Goal: Task Accomplishment & Management: Use online tool/utility

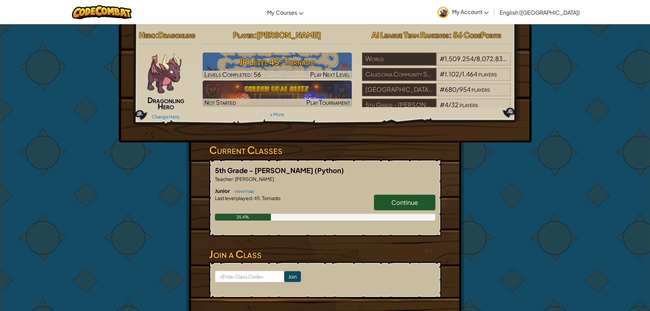
click at [387, 210] on link "Continue" at bounding box center [404, 203] width 61 height 16
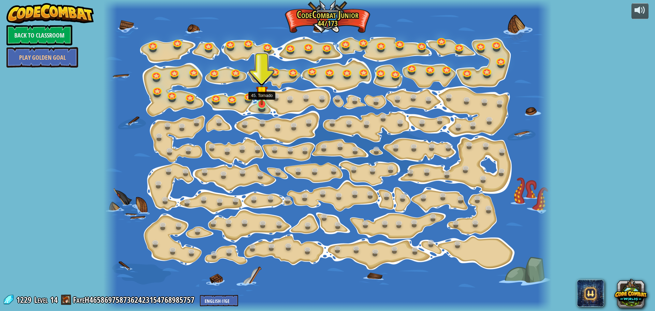
click at [259, 101] on img at bounding box center [262, 91] width 12 height 27
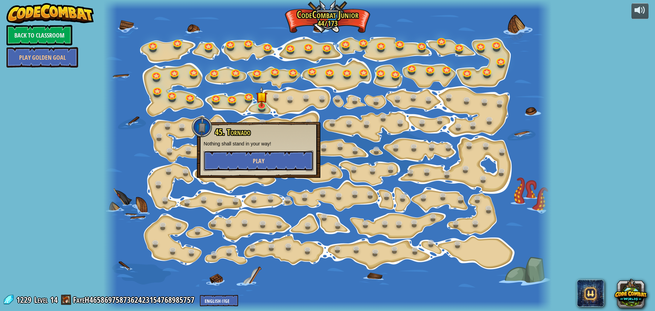
click at [278, 156] on button "Play" at bounding box center [259, 161] width 110 height 20
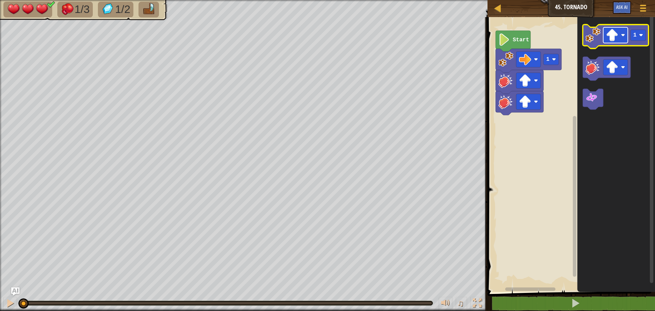
click at [626, 32] on rect "Blockly Workspace" at bounding box center [615, 35] width 25 height 16
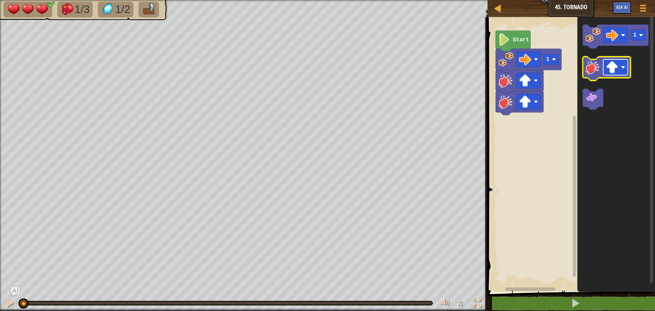
click at [621, 72] on rect "Blockly Workspace" at bounding box center [615, 67] width 25 height 16
click at [594, 44] on icon "Blockly Workspace" at bounding box center [616, 37] width 66 height 24
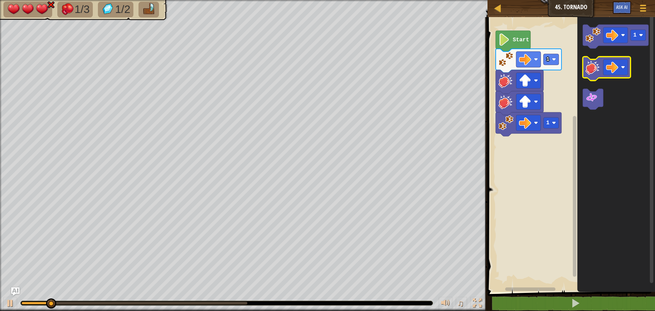
click at [596, 71] on image "Blockly Workspace" at bounding box center [593, 67] width 15 height 15
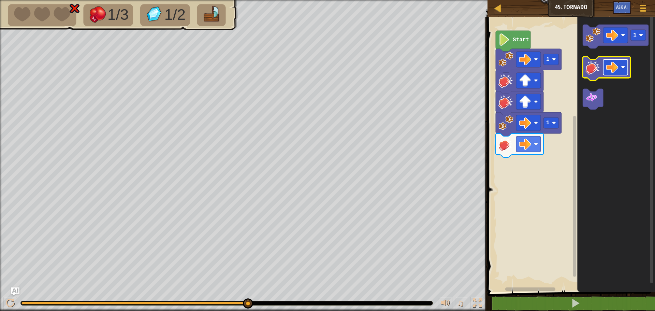
click at [621, 66] on image "Blockly Workspace" at bounding box center [623, 67] width 4 height 4
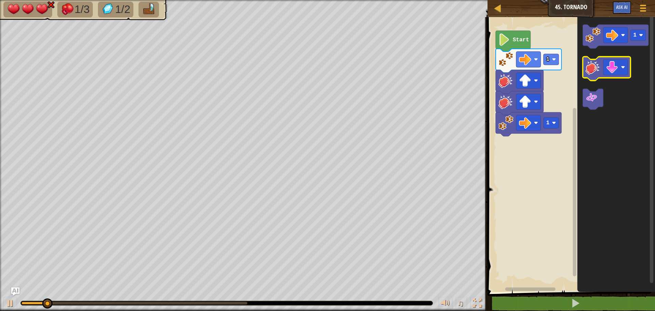
click at [588, 77] on icon "Blockly Workspace" at bounding box center [607, 69] width 48 height 24
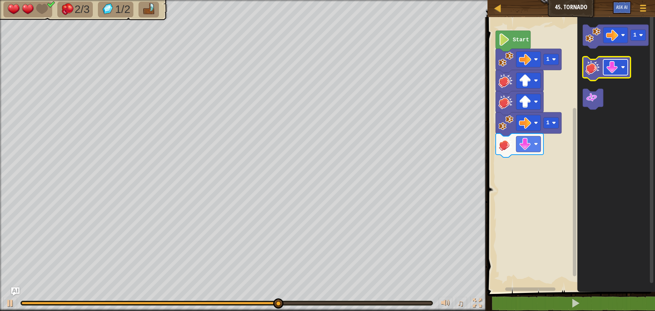
click at [625, 68] on image "Blockly Workspace" at bounding box center [623, 67] width 4 height 4
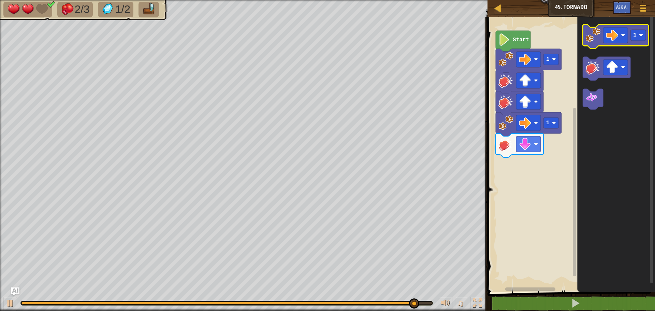
click at [596, 40] on image "Blockly Workspace" at bounding box center [593, 35] width 15 height 15
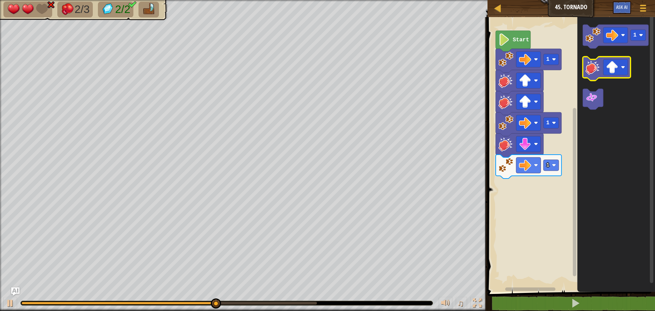
click at [587, 69] on image "Blockly Workspace" at bounding box center [593, 67] width 15 height 15
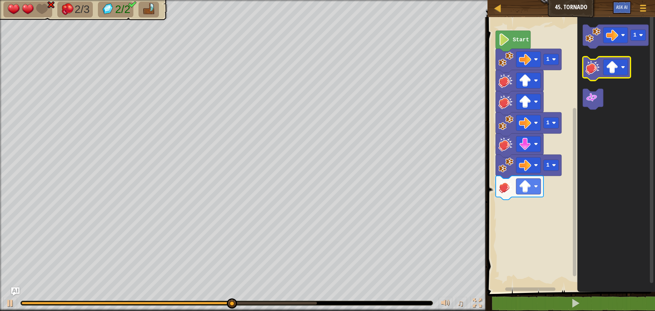
click at [587, 69] on image "Blockly Workspace" at bounding box center [593, 67] width 15 height 15
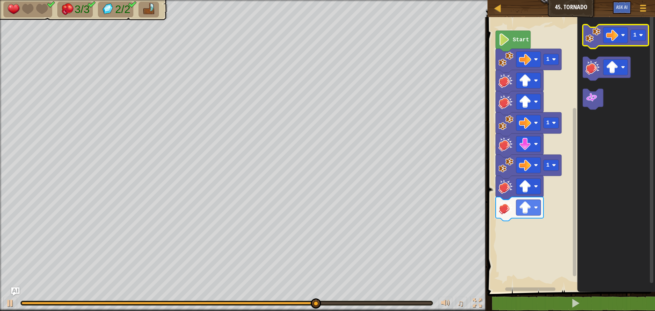
click at [595, 39] on image "Blockly Workspace" at bounding box center [593, 35] width 15 height 15
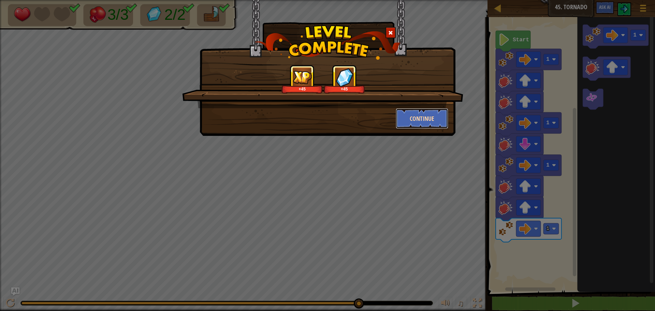
click at [419, 109] on button "Continue" at bounding box center [422, 118] width 53 height 20
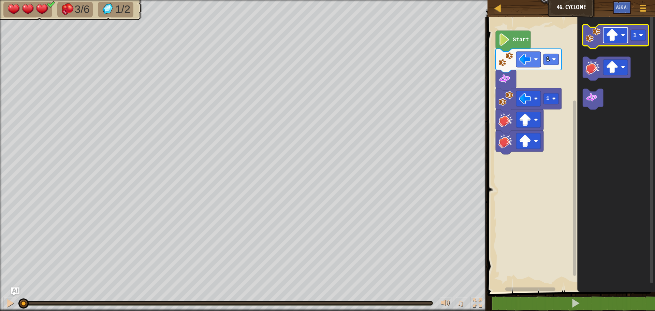
click at [626, 35] on rect "Blockly Workspace" at bounding box center [615, 35] width 25 height 16
click at [587, 44] on icon "Blockly Workspace" at bounding box center [616, 37] width 66 height 24
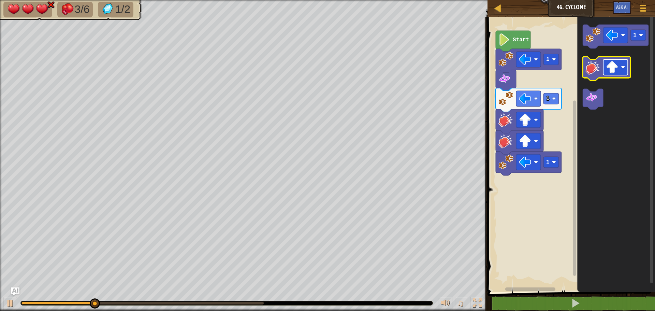
click at [624, 66] on image "Blockly Workspace" at bounding box center [623, 67] width 4 height 4
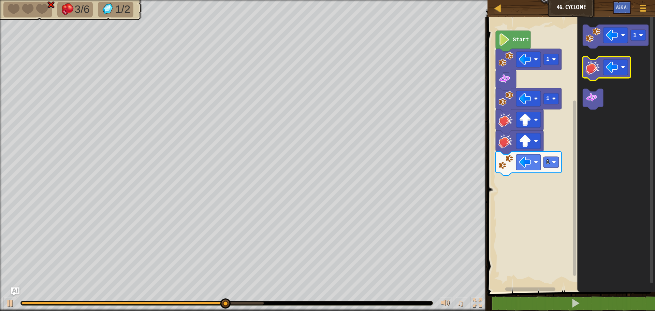
click at [590, 67] on image "Blockly Workspace" at bounding box center [593, 67] width 15 height 15
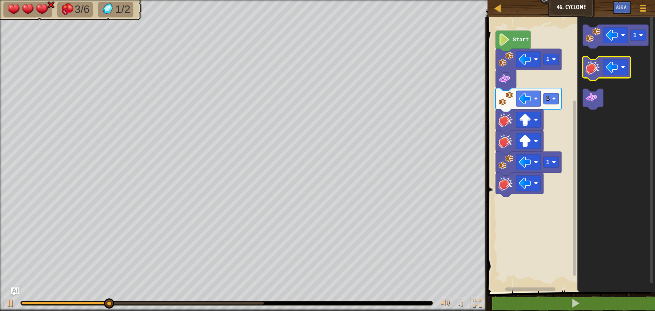
click at [590, 67] on image "Blockly Workspace" at bounding box center [593, 67] width 15 height 15
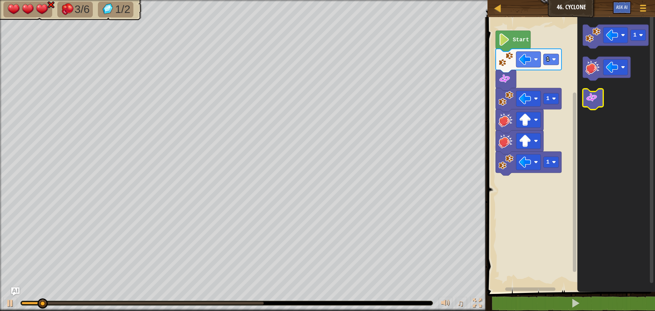
click at [596, 101] on image "Blockly Workspace" at bounding box center [592, 97] width 12 height 12
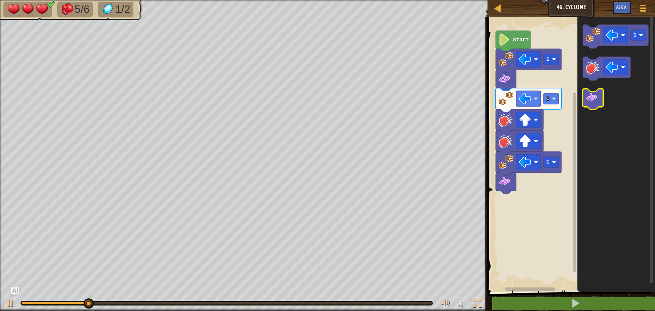
click at [592, 105] on icon "Blockly Workspace" at bounding box center [593, 99] width 20 height 21
click at [590, 34] on image "Blockly Workspace" at bounding box center [593, 35] width 15 height 15
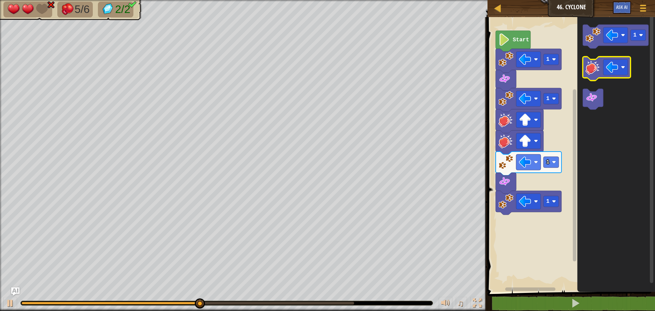
click at [588, 68] on image "Blockly Workspace" at bounding box center [593, 67] width 15 height 15
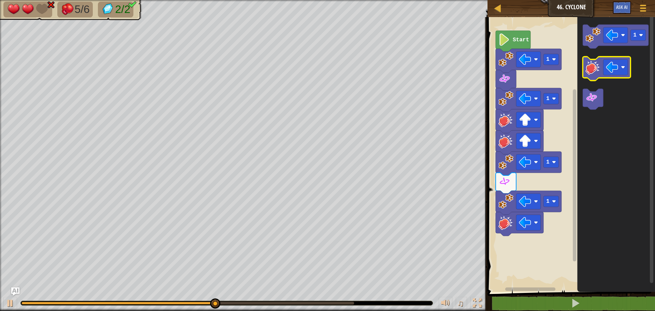
click at [589, 68] on image "Blockly Workspace" at bounding box center [593, 67] width 15 height 15
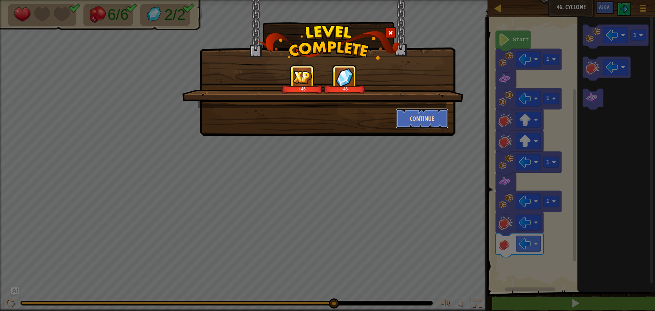
click at [427, 115] on button "Continue" at bounding box center [422, 118] width 53 height 20
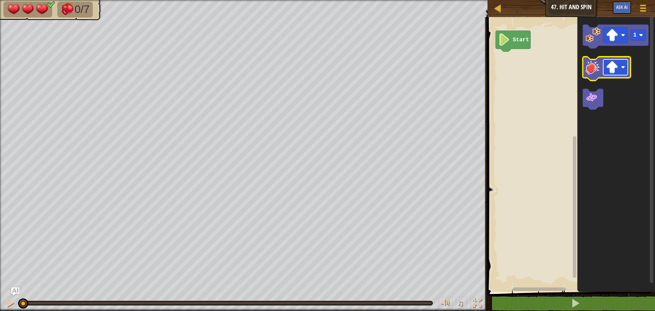
click at [618, 66] on image "Blockly Workspace" at bounding box center [612, 67] width 12 height 12
click at [589, 34] on image "Blockly Workspace" at bounding box center [593, 35] width 15 height 15
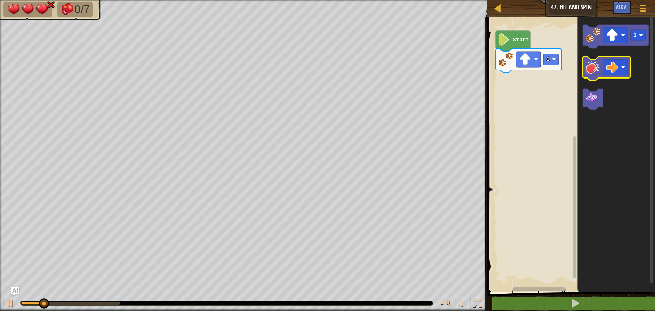
click at [596, 75] on icon "Blockly Workspace" at bounding box center [607, 69] width 48 height 24
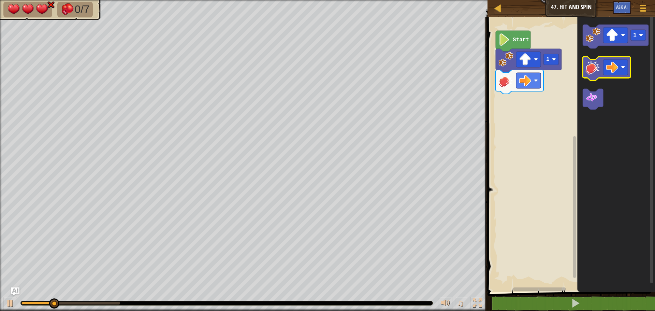
click at [597, 73] on image "Blockly Workspace" at bounding box center [593, 67] width 15 height 15
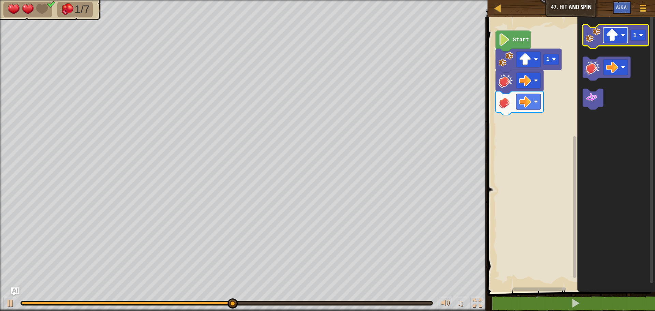
click at [622, 36] on image "Blockly Workspace" at bounding box center [623, 35] width 4 height 4
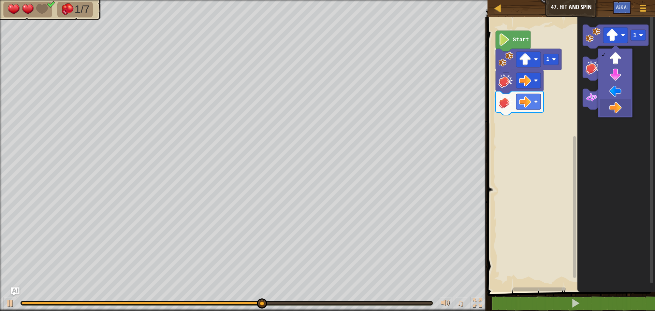
drag, startPoint x: 623, startPoint y: 106, endPoint x: 546, endPoint y: 46, distance: 97.3
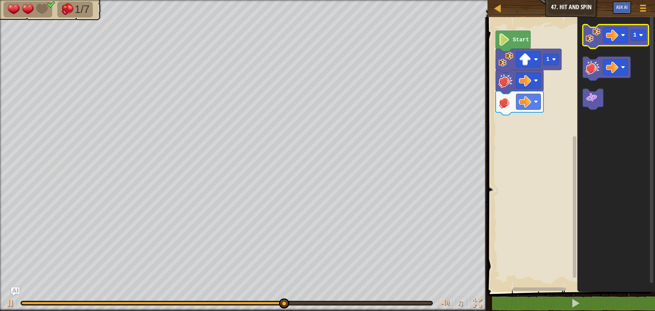
click at [593, 30] on image "Blockly Workspace" at bounding box center [593, 35] width 15 height 15
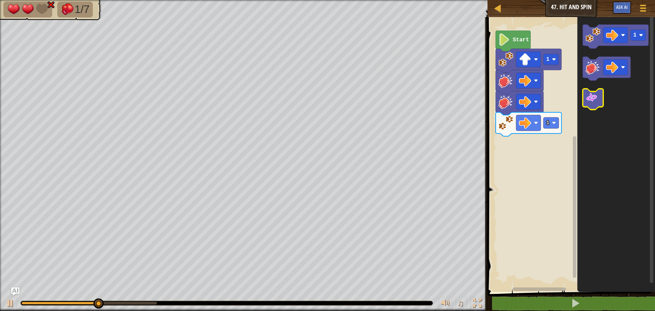
click at [595, 96] on image "Blockly Workspace" at bounding box center [592, 97] width 12 height 12
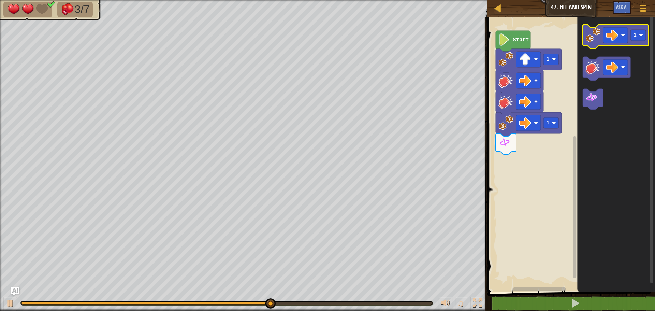
click at [593, 43] on icon "Blockly Workspace" at bounding box center [616, 37] width 66 height 24
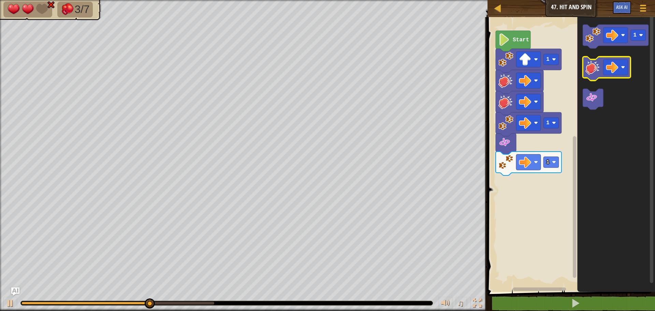
click at [591, 72] on image "Blockly Workspace" at bounding box center [593, 67] width 15 height 15
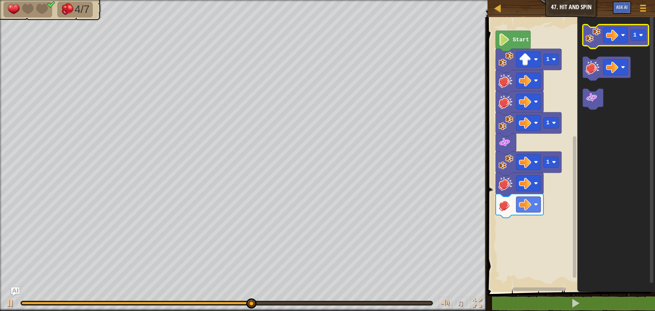
click at [591, 46] on icon "Blockly Workspace" at bounding box center [616, 37] width 66 height 24
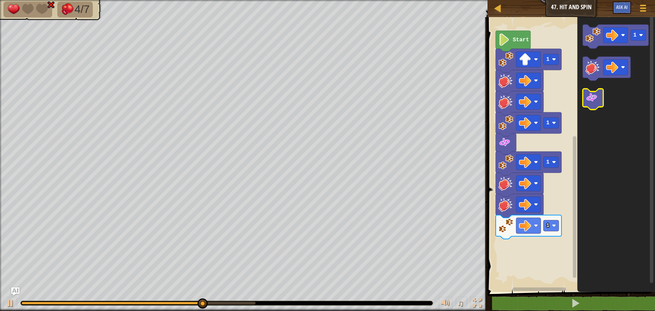
click at [587, 101] on image "Blockly Workspace" at bounding box center [592, 97] width 12 height 12
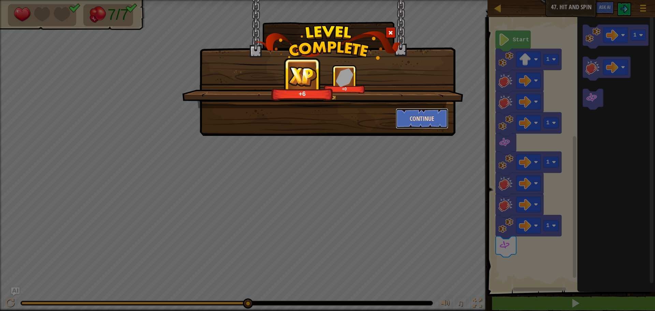
click at [430, 116] on button "Continue" at bounding box center [422, 118] width 53 height 20
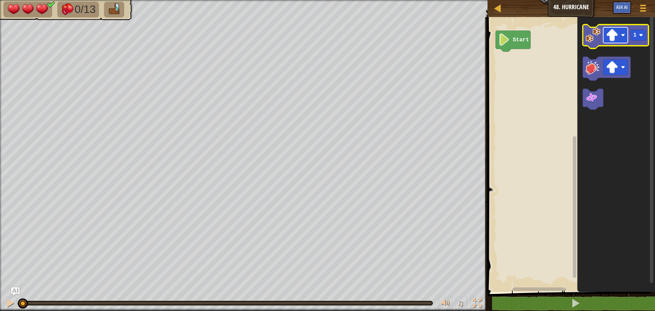
click at [617, 35] on image "Blockly Workspace" at bounding box center [612, 35] width 12 height 12
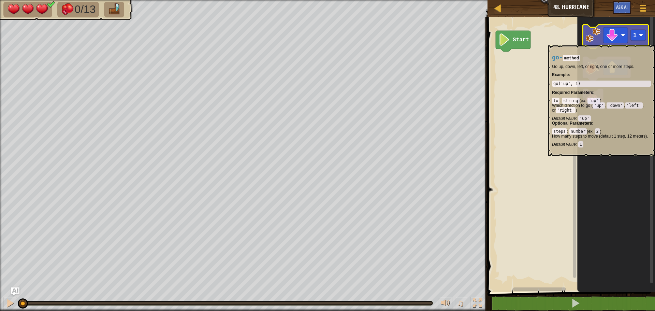
click at [597, 42] on image "Blockly Workspace" at bounding box center [593, 35] width 15 height 15
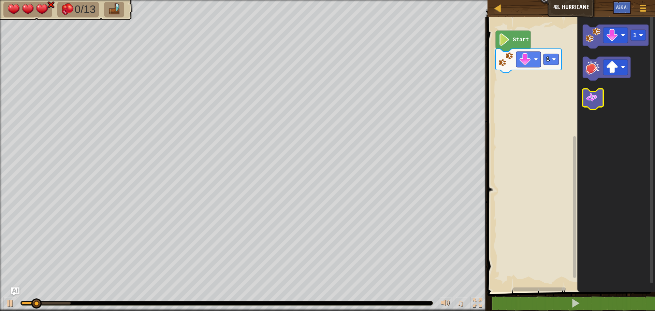
click at [592, 108] on icon "Blockly Workspace" at bounding box center [593, 99] width 20 height 21
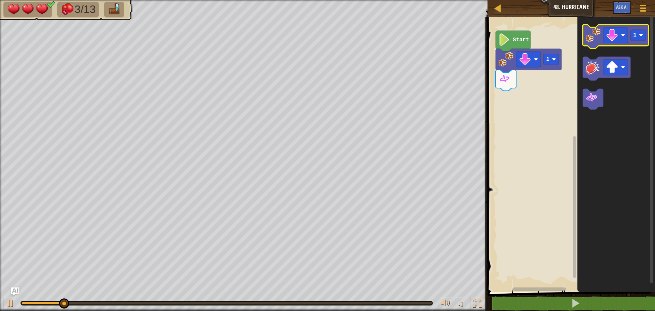
click at [597, 35] on image "Blockly Workspace" at bounding box center [593, 35] width 15 height 15
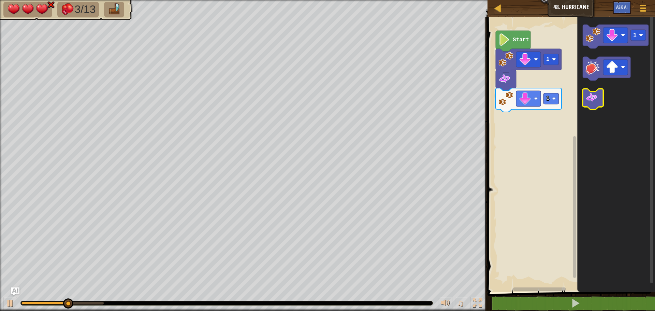
click at [596, 103] on image "Blockly Workspace" at bounding box center [592, 97] width 12 height 12
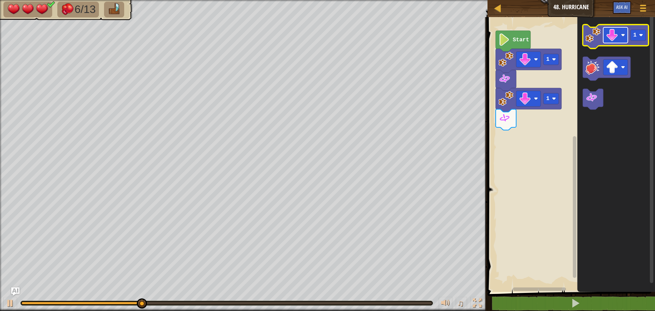
click at [620, 33] on rect "Blockly Workspace" at bounding box center [615, 35] width 25 height 16
click at [590, 44] on icon "Blockly Workspace" at bounding box center [616, 37] width 66 height 24
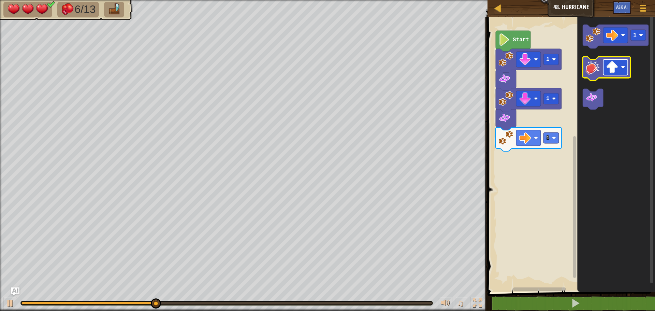
click at [627, 66] on rect "Blockly Workspace" at bounding box center [615, 67] width 25 height 16
click at [602, 71] on icon "Blockly Workspace" at bounding box center [607, 69] width 48 height 24
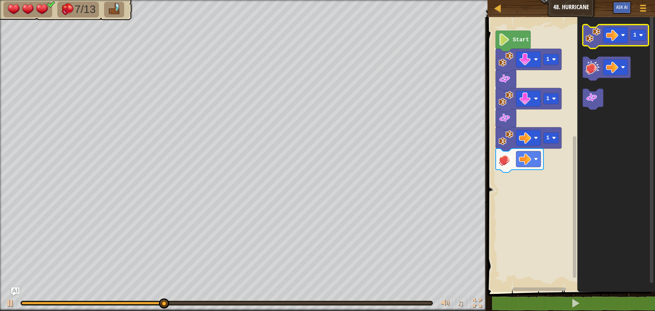
click at [591, 40] on image "Blockly Workspace" at bounding box center [593, 35] width 15 height 15
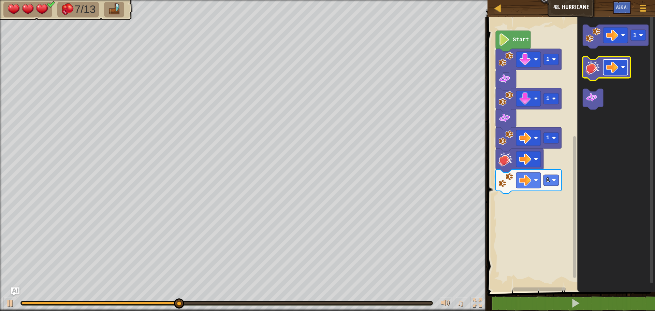
click at [616, 67] on image "Blockly Workspace" at bounding box center [612, 67] width 12 height 12
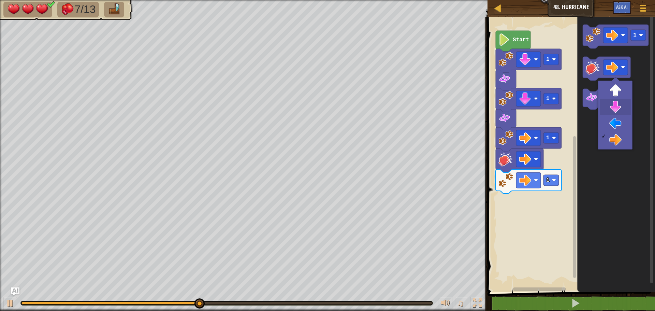
drag, startPoint x: 618, startPoint y: 106, endPoint x: 611, endPoint y: 81, distance: 26.6
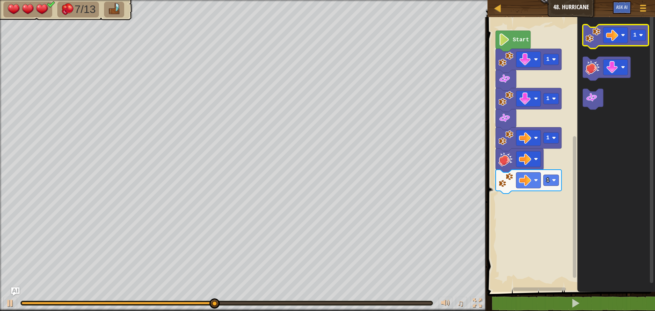
click at [592, 40] on image "Blockly Workspace" at bounding box center [593, 35] width 15 height 15
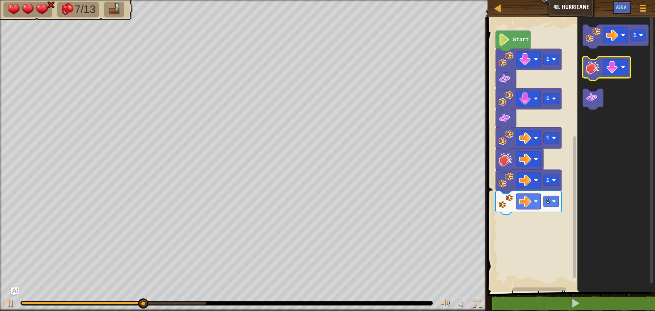
click at [597, 66] on image "Blockly Workspace" at bounding box center [593, 67] width 15 height 15
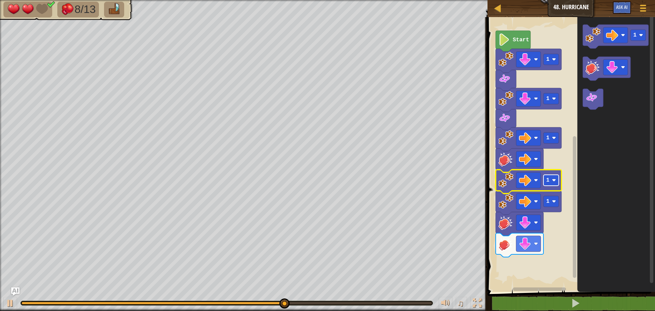
click at [553, 177] on rect "Blockly Workspace" at bounding box center [551, 180] width 15 height 11
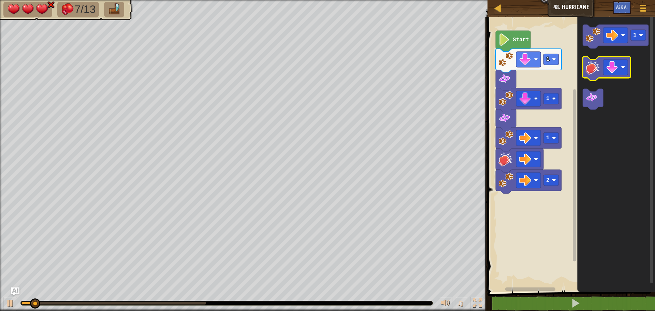
click at [594, 75] on icon "Blockly Workspace" at bounding box center [607, 69] width 48 height 24
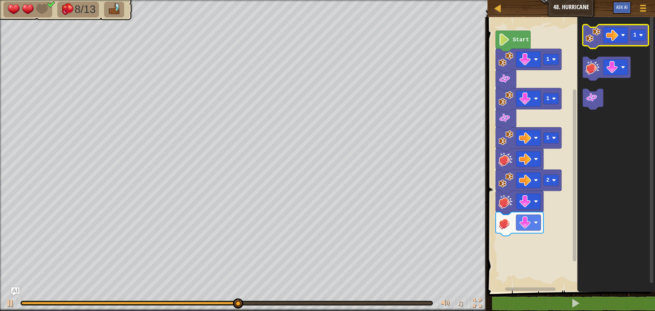
click at [594, 40] on image "Blockly Workspace" at bounding box center [593, 35] width 15 height 15
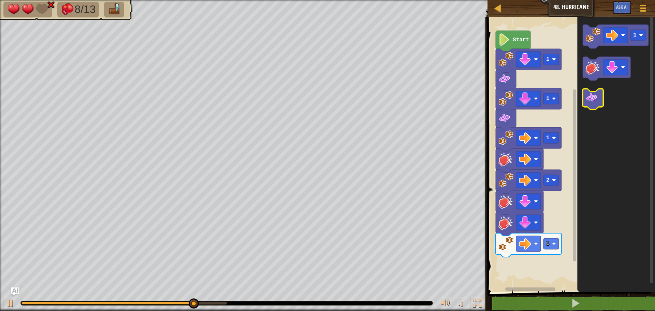
click at [588, 103] on image "Blockly Workspace" at bounding box center [592, 97] width 12 height 12
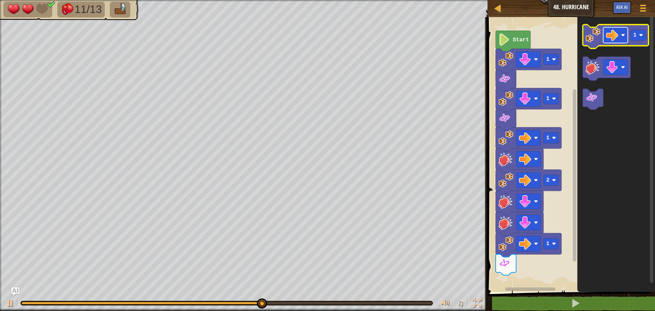
click at [614, 32] on image "Blockly Workspace" at bounding box center [612, 35] width 12 height 12
click at [597, 44] on icon "Blockly Workspace" at bounding box center [616, 37] width 66 height 24
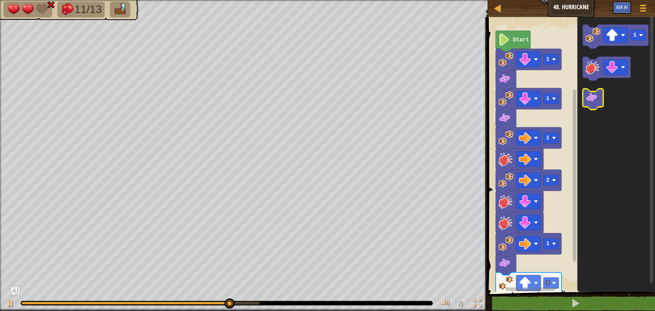
click at [593, 98] on image "Blockly Workspace" at bounding box center [592, 97] width 12 height 12
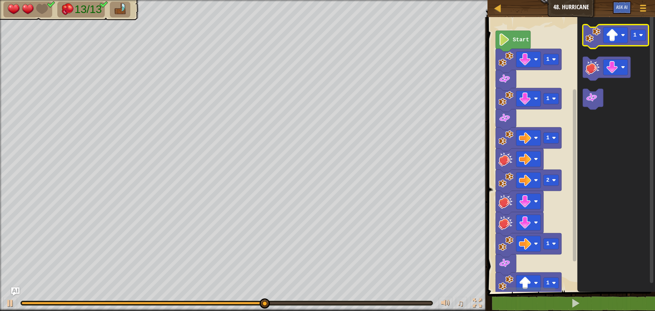
click at [591, 40] on image "Blockly Workspace" at bounding box center [593, 35] width 15 height 15
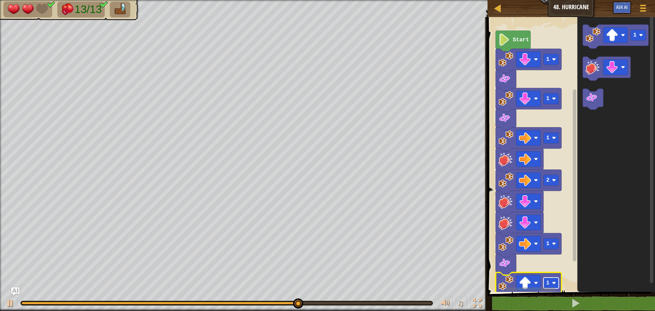
click at [555, 285] on image "Blockly Workspace" at bounding box center [554, 283] width 4 height 4
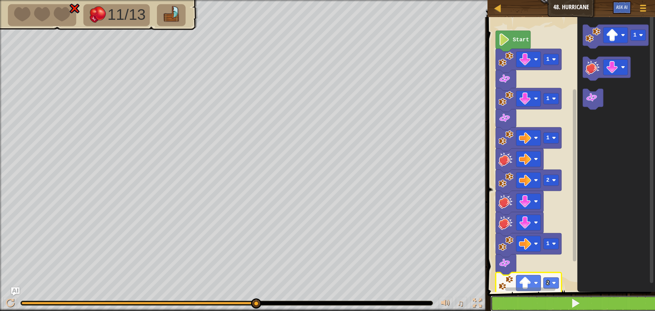
click at [535, 300] on button at bounding box center [576, 304] width 170 height 16
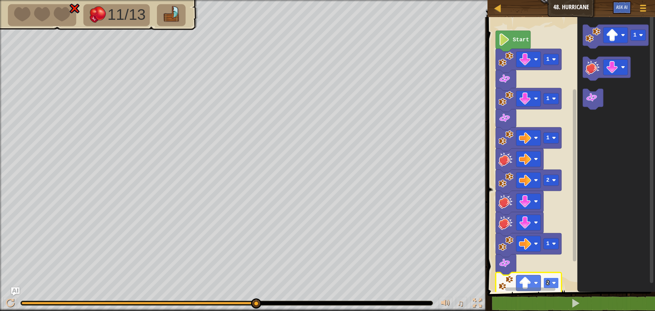
click at [555, 284] on image "Blockly Workspace" at bounding box center [554, 283] width 4 height 4
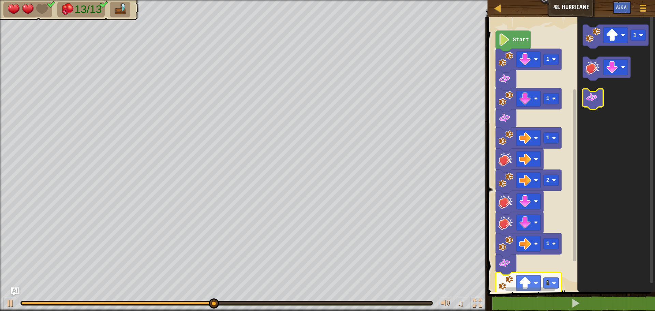
click at [591, 99] on icon "Blockly Workspace" at bounding box center [593, 99] width 20 height 21
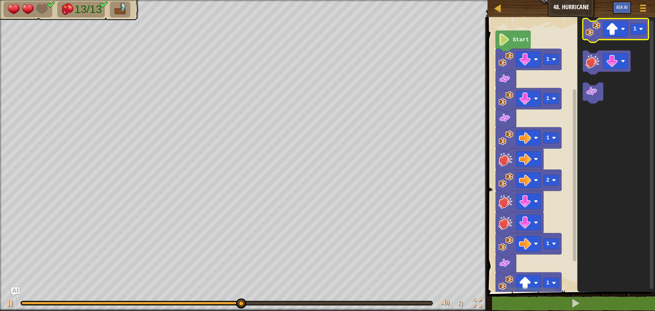
click at [599, 34] on image "Blockly Workspace" at bounding box center [593, 29] width 15 height 15
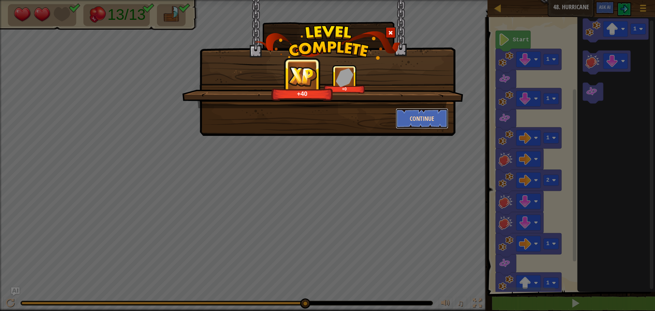
click at [436, 117] on button "Continue" at bounding box center [422, 118] width 53 height 20
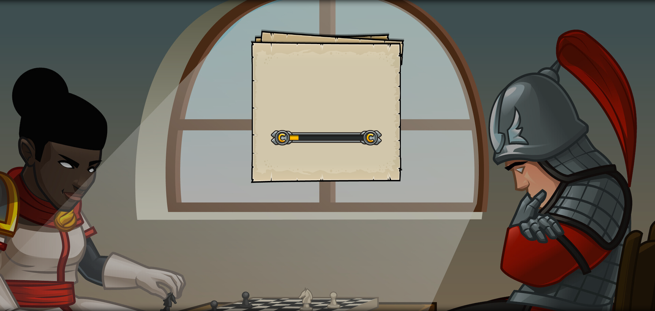
click at [362, 114] on div "Goals Start Level Error loading from server. Try refreshing the page. You'll ne…" at bounding box center [328, 106] width 154 height 154
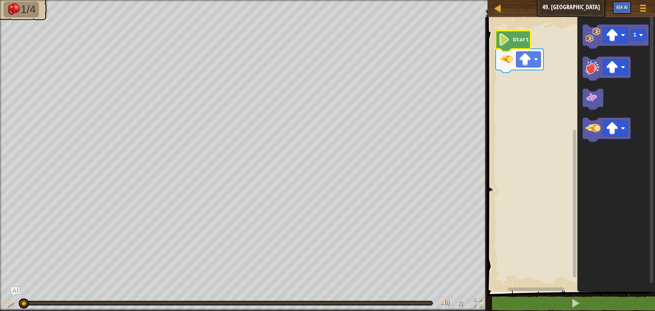
click at [501, 41] on image "Blockly Workspace" at bounding box center [505, 39] width 12 height 12
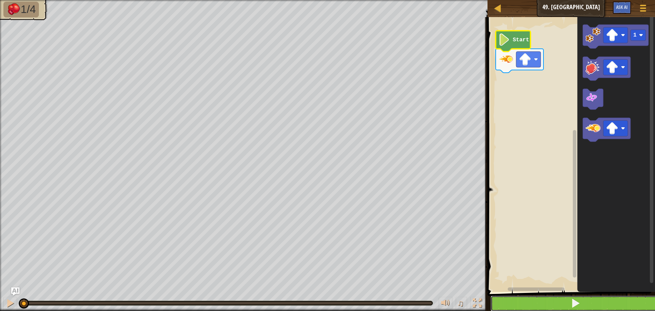
click at [599, 300] on button at bounding box center [576, 304] width 170 height 16
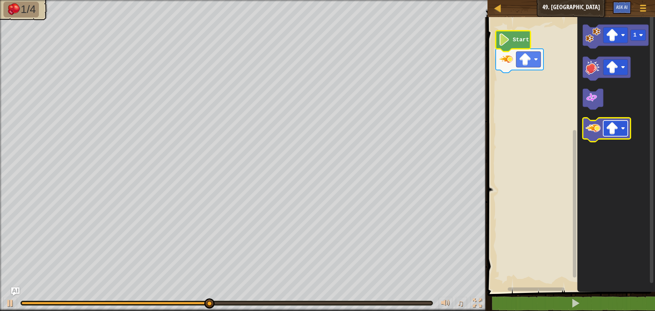
click at [624, 129] on image "Blockly Workspace" at bounding box center [623, 128] width 4 height 4
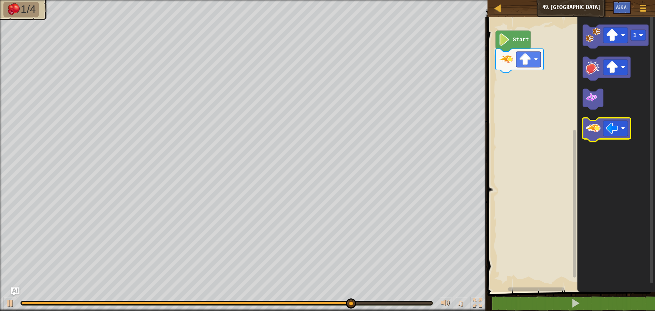
click at [595, 140] on icon "Blockly Workspace" at bounding box center [607, 130] width 48 height 24
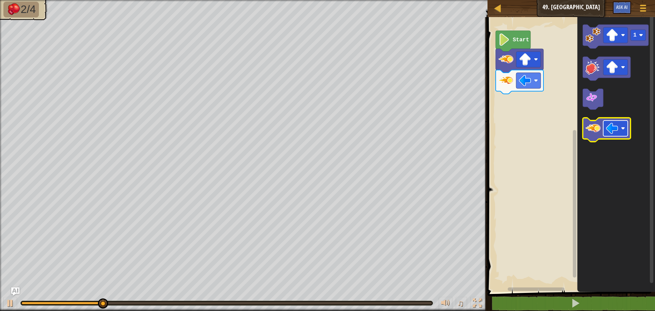
click at [624, 128] on image "Blockly Workspace" at bounding box center [623, 128] width 4 height 4
click at [596, 128] on image "Blockly Workspace" at bounding box center [593, 128] width 15 height 15
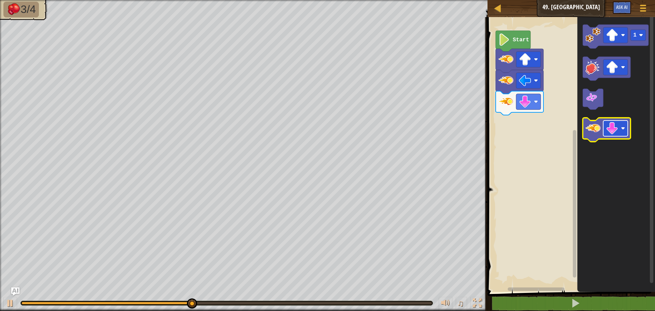
click at [622, 132] on rect "Blockly Workspace" at bounding box center [615, 128] width 25 height 16
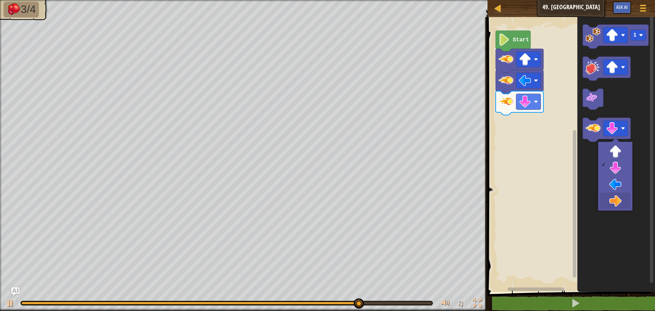
drag, startPoint x: 610, startPoint y: 201, endPoint x: 603, endPoint y: 174, distance: 27.7
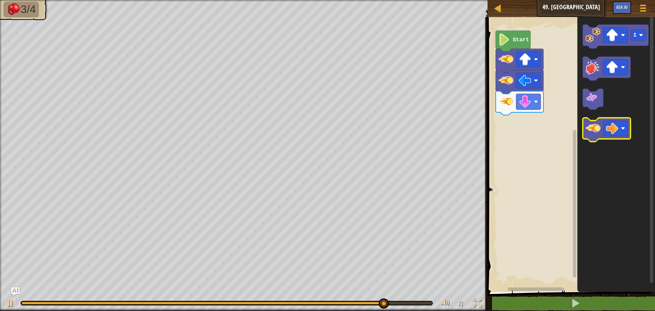
click at [599, 136] on icon "Blockly Workspace" at bounding box center [607, 130] width 48 height 24
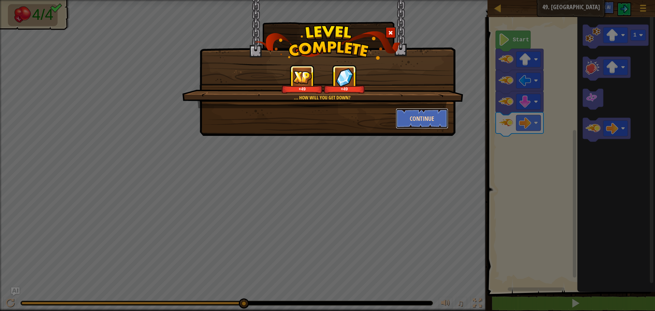
click at [425, 120] on button "Continue" at bounding box center [422, 118] width 53 height 20
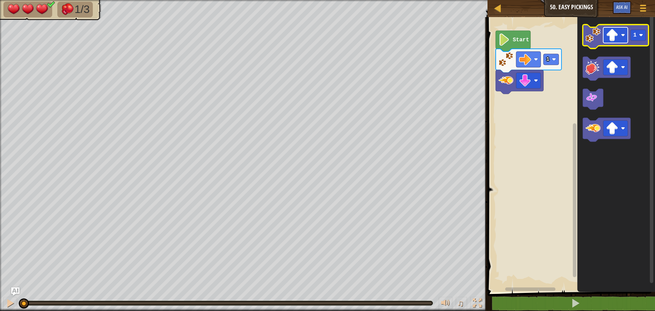
click at [619, 31] on rect "Blockly Workspace" at bounding box center [615, 35] width 25 height 16
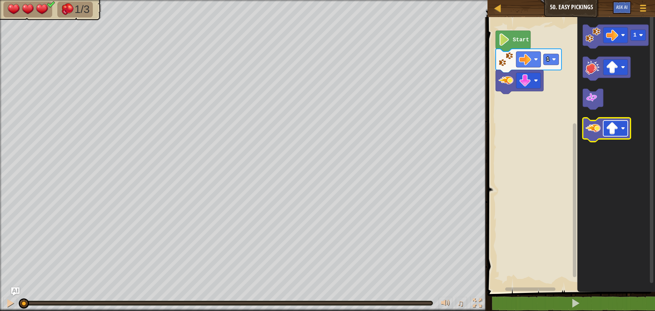
click at [624, 128] on image "Blockly Workspace" at bounding box center [623, 128] width 4 height 4
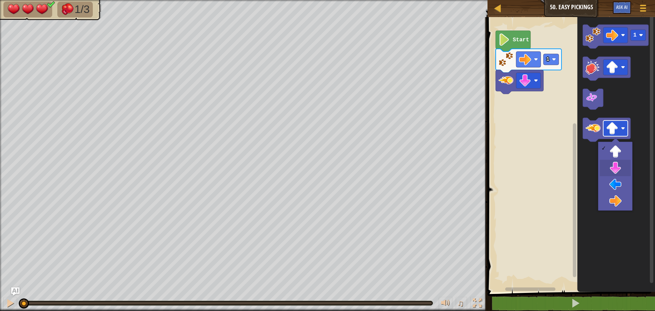
drag, startPoint x: 623, startPoint y: 163, endPoint x: 618, endPoint y: 126, distance: 37.9
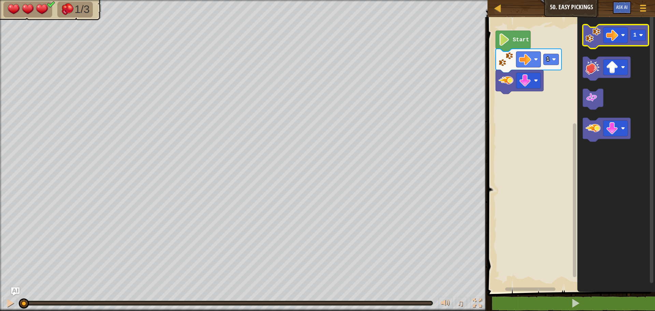
click at [595, 43] on icon "Blockly Workspace" at bounding box center [616, 37] width 66 height 24
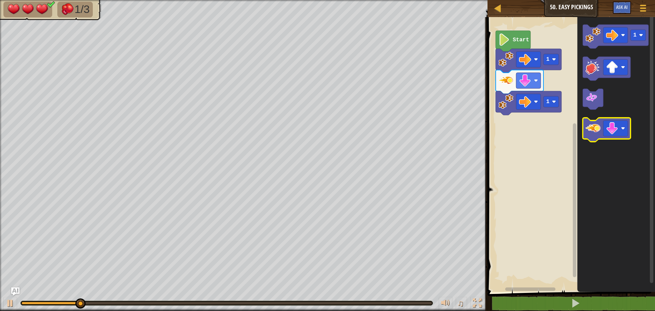
click at [587, 133] on image "Blockly Workspace" at bounding box center [593, 128] width 15 height 15
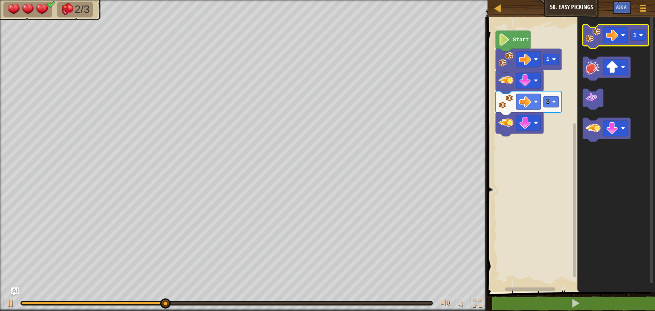
click at [600, 42] on image "Blockly Workspace" at bounding box center [593, 35] width 15 height 15
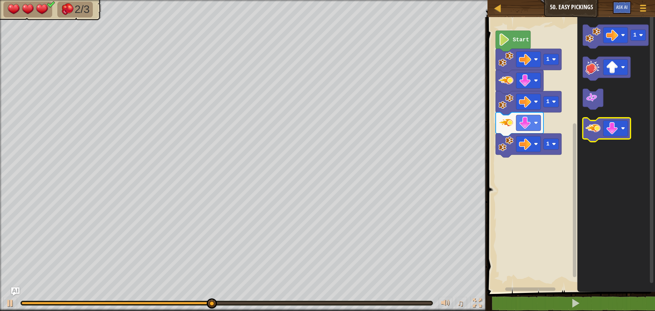
click at [592, 133] on image "Blockly Workspace" at bounding box center [593, 128] width 15 height 15
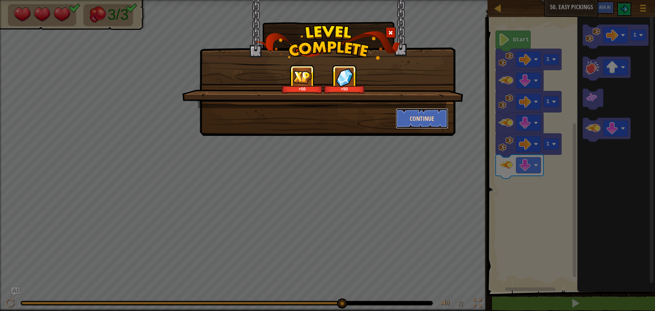
click at [429, 114] on button "Continue" at bounding box center [422, 118] width 53 height 20
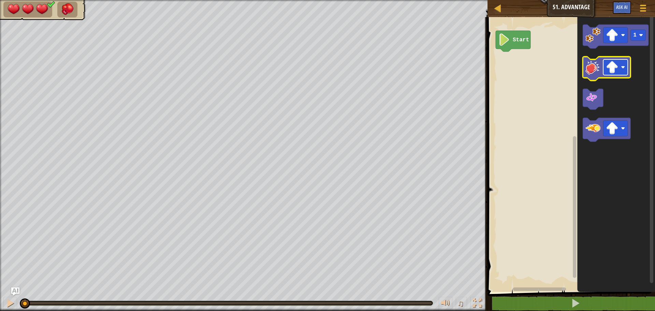
click at [626, 68] on rect "Blockly Workspace" at bounding box center [615, 67] width 25 height 16
click at [622, 127] on image "Blockly Workspace" at bounding box center [623, 128] width 4 height 4
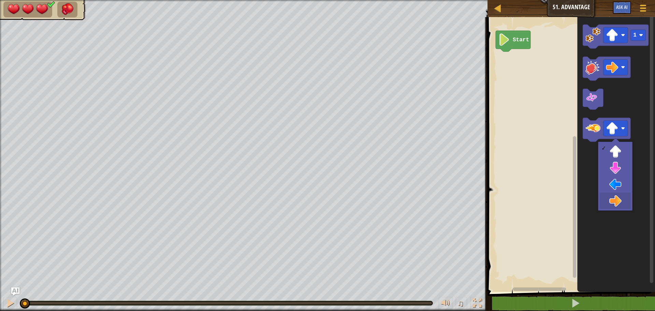
drag, startPoint x: 617, startPoint y: 207, endPoint x: 612, endPoint y: 199, distance: 9.8
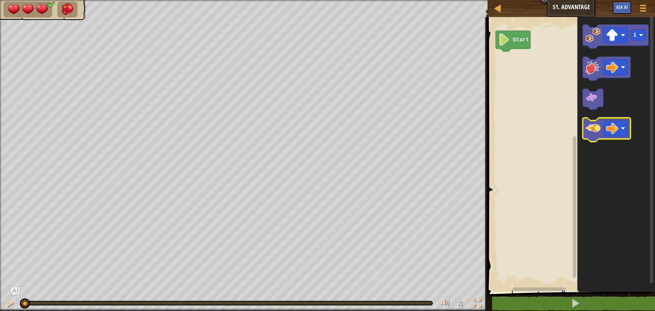
click at [597, 132] on image "Blockly Workspace" at bounding box center [593, 128] width 15 height 15
click at [598, 133] on image "Blockly Workspace" at bounding box center [593, 128] width 15 height 15
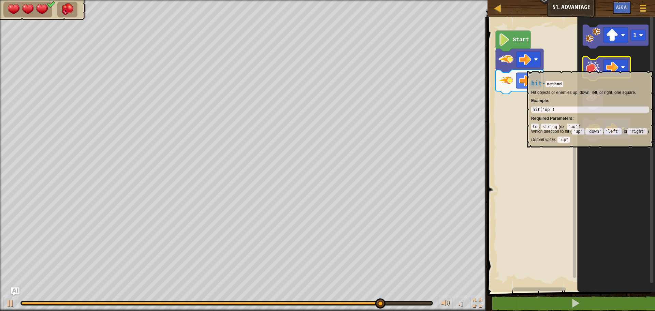
click at [597, 68] on image "Blockly Workspace" at bounding box center [593, 67] width 15 height 15
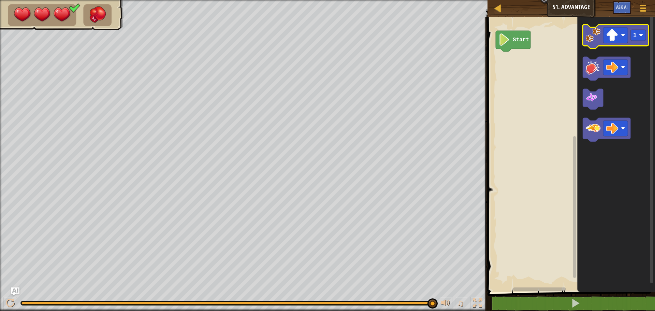
click at [592, 36] on image "Blockly Workspace" at bounding box center [593, 35] width 15 height 15
click at [624, 33] on g "Blockly Workspace" at bounding box center [615, 35] width 25 height 16
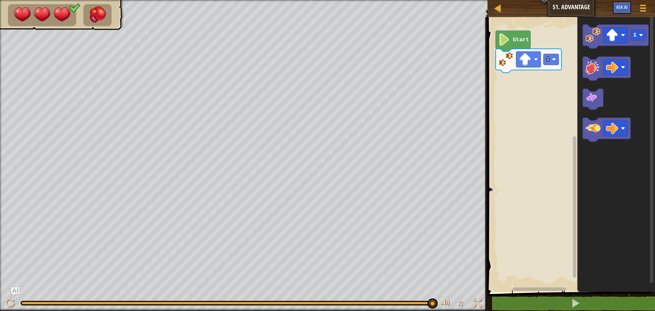
click at [563, 33] on rect "Blockly Workspace" at bounding box center [571, 153] width 170 height 278
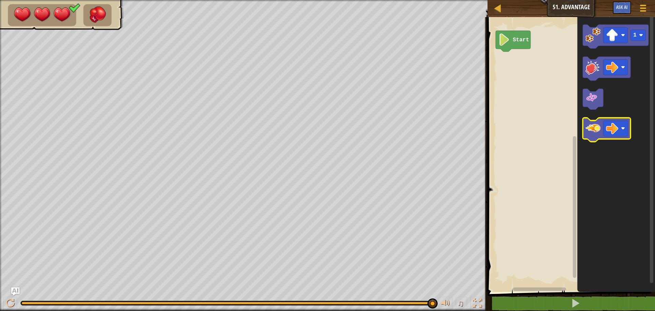
click at [597, 134] on image "Blockly Workspace" at bounding box center [593, 128] width 15 height 15
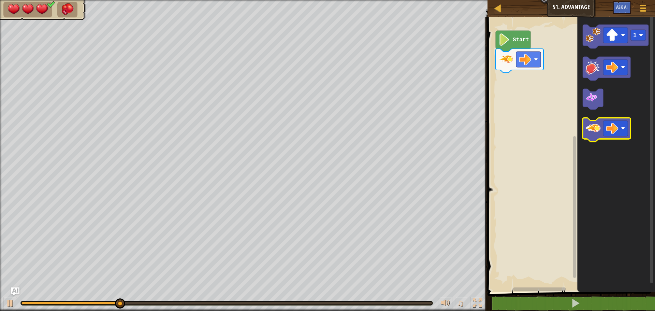
click at [598, 134] on image "Blockly Workspace" at bounding box center [593, 128] width 15 height 15
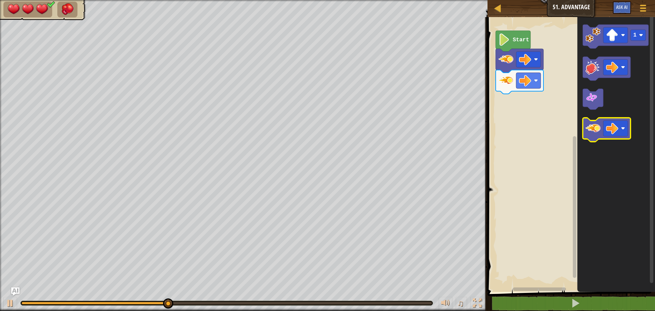
click at [598, 133] on image "Blockly Workspace" at bounding box center [593, 128] width 15 height 15
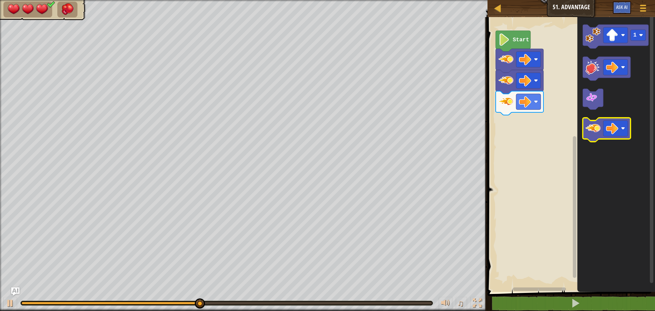
click at [598, 133] on image "Blockly Workspace" at bounding box center [593, 128] width 15 height 15
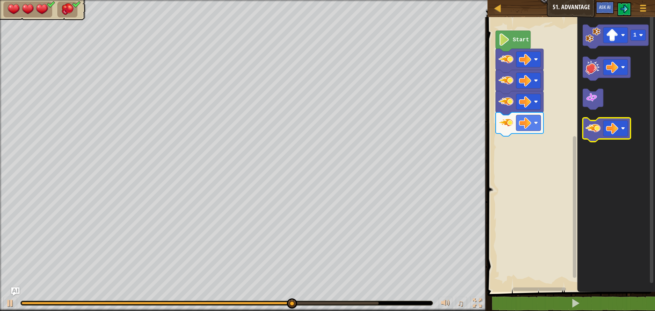
click at [598, 133] on image "Blockly Workspace" at bounding box center [593, 128] width 15 height 15
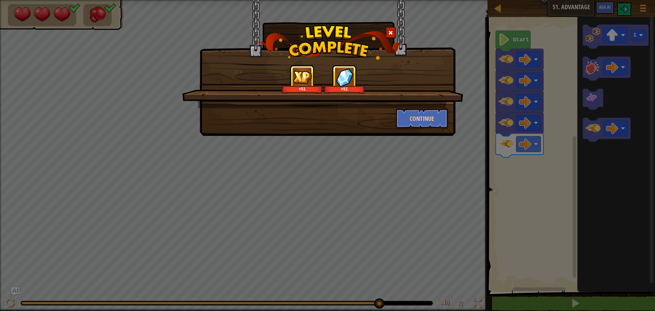
drag, startPoint x: 503, startPoint y: 151, endPoint x: 505, endPoint y: 129, distance: 22.0
click at [572, 142] on div "+51 +51 Continue" at bounding box center [327, 155] width 655 height 311
click at [420, 117] on button "Continue" at bounding box center [422, 118] width 53 height 20
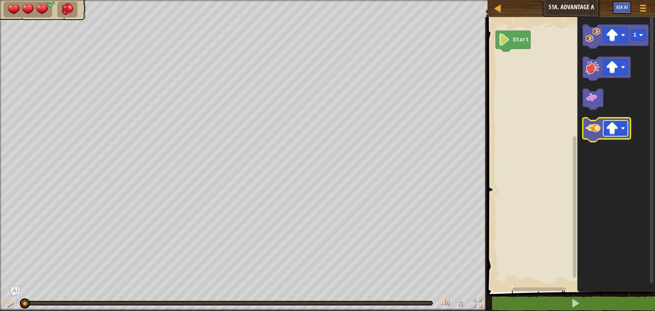
click at [625, 129] on image "Blockly Workspace" at bounding box center [623, 128] width 4 height 4
click at [590, 132] on image "Blockly Workspace" at bounding box center [593, 128] width 15 height 15
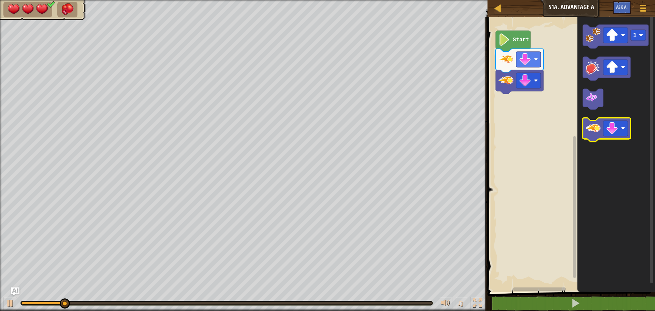
click at [591, 132] on image "Blockly Workspace" at bounding box center [593, 128] width 15 height 15
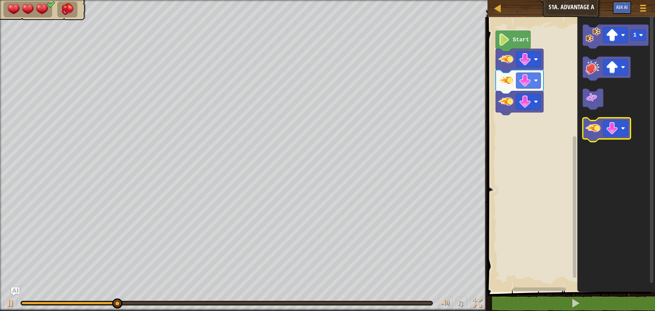
click at [591, 132] on image "Blockly Workspace" at bounding box center [593, 128] width 15 height 15
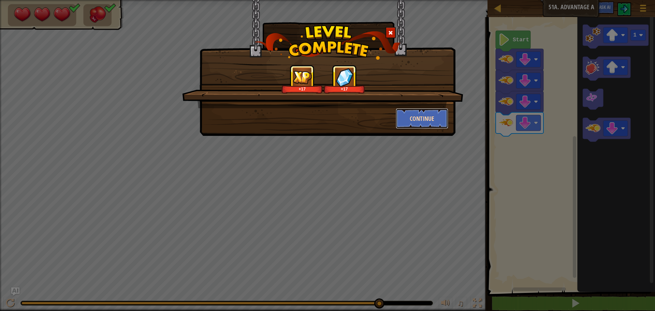
click at [410, 114] on button "Continue" at bounding box center [422, 118] width 53 height 20
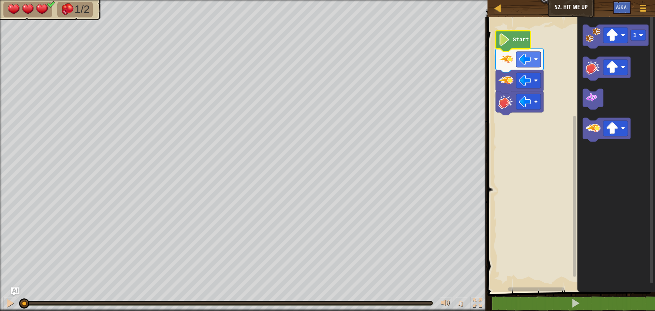
click at [507, 45] on image "Blockly Workspace" at bounding box center [505, 39] width 12 height 12
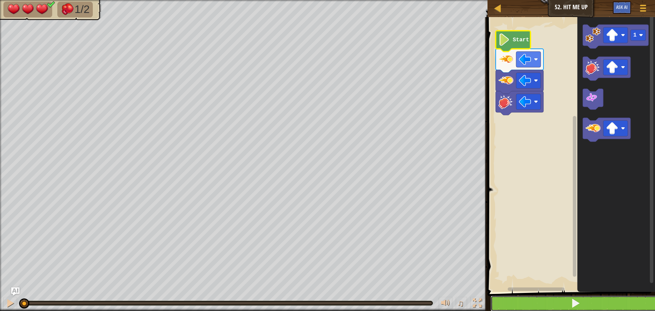
click at [633, 297] on button at bounding box center [576, 304] width 170 height 16
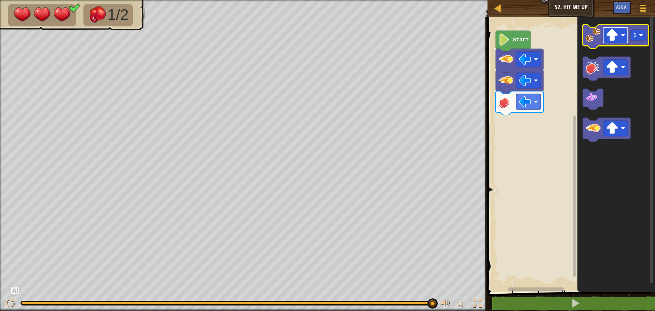
click at [619, 35] on rect "Blockly Workspace" at bounding box center [615, 35] width 25 height 16
click at [641, 34] on image "Blockly Workspace" at bounding box center [641, 35] width 4 height 4
click at [602, 43] on icon "Blockly Workspace" at bounding box center [616, 37] width 66 height 24
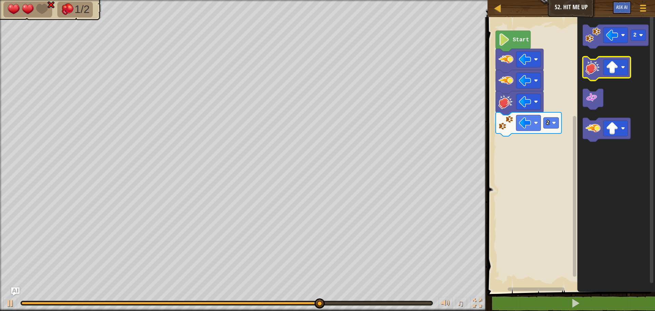
click at [591, 67] on image "Blockly Workspace" at bounding box center [593, 67] width 15 height 15
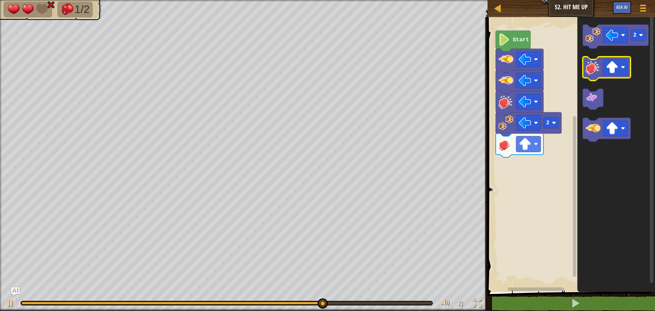
click at [592, 67] on image "Blockly Workspace" at bounding box center [593, 67] width 15 height 15
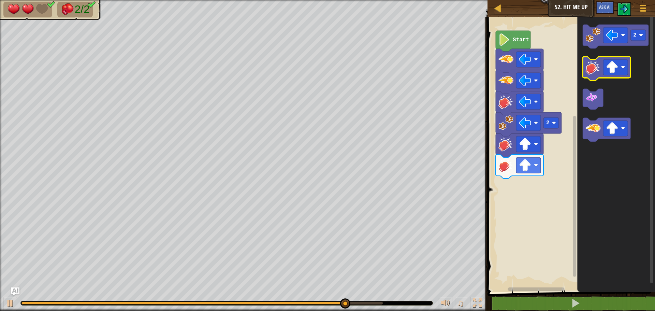
click at [592, 67] on image "Blockly Workspace" at bounding box center [593, 67] width 15 height 15
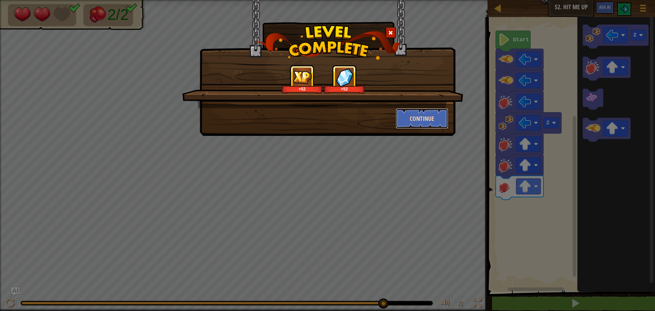
click at [419, 114] on button "Continue" at bounding box center [422, 118] width 53 height 20
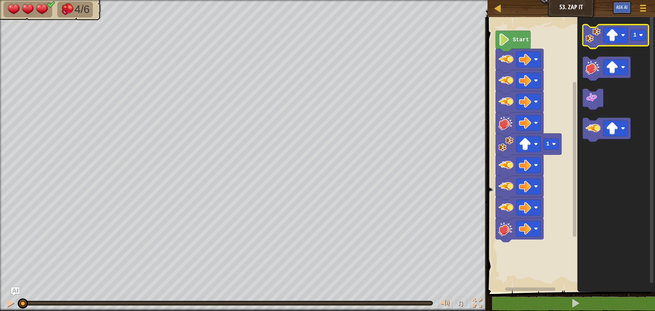
click at [592, 40] on image "Blockly Workspace" at bounding box center [593, 35] width 15 height 15
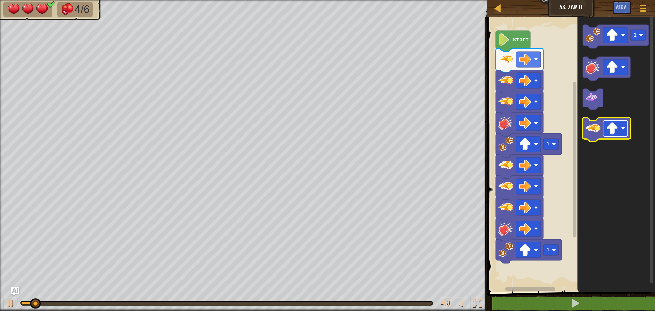
click at [620, 129] on g "Blockly Workspace" at bounding box center [615, 128] width 25 height 16
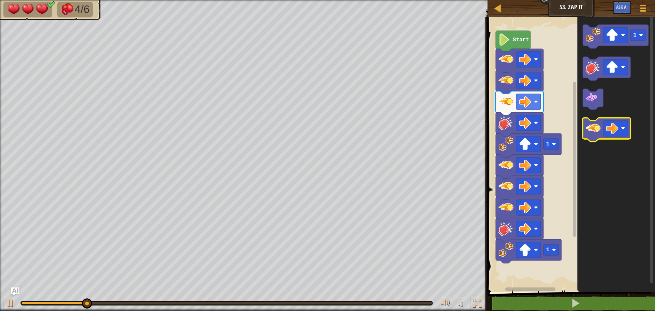
click at [591, 134] on image "Blockly Workspace" at bounding box center [593, 128] width 15 height 15
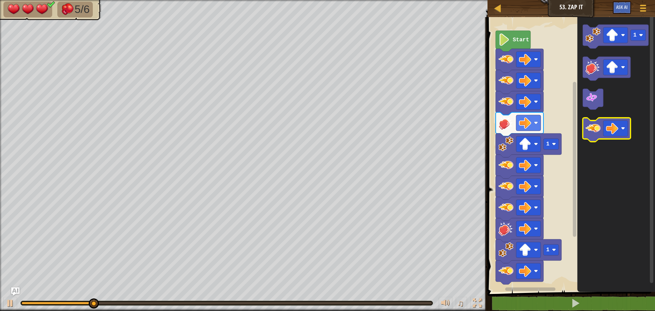
click at [591, 134] on image "Blockly Workspace" at bounding box center [593, 128] width 15 height 15
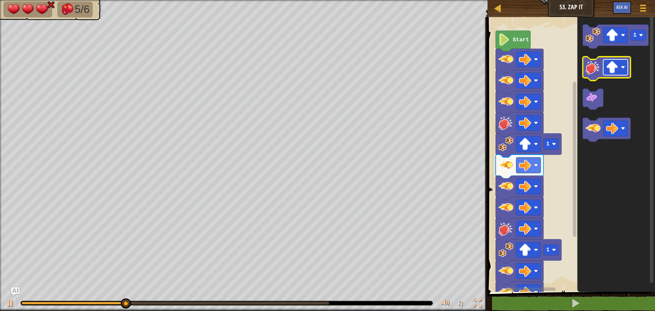
click at [621, 68] on rect "Blockly Workspace" at bounding box center [615, 67] width 25 height 16
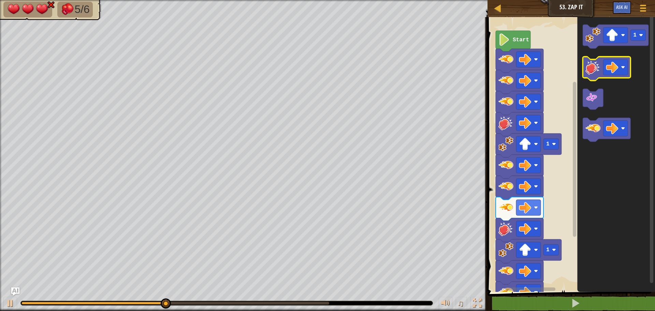
click at [594, 66] on image "Blockly Workspace" at bounding box center [593, 67] width 15 height 15
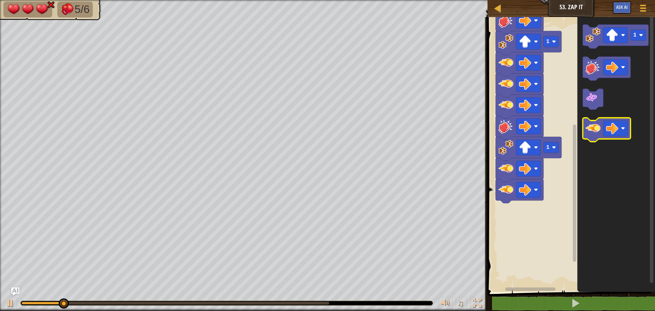
click at [590, 126] on image "Blockly Workspace" at bounding box center [593, 128] width 15 height 15
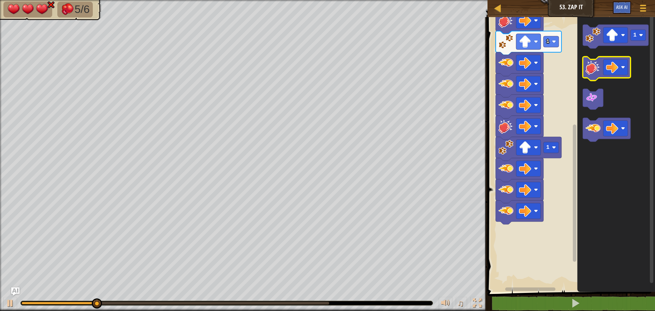
click at [602, 72] on icon "Blockly Workspace" at bounding box center [607, 69] width 48 height 24
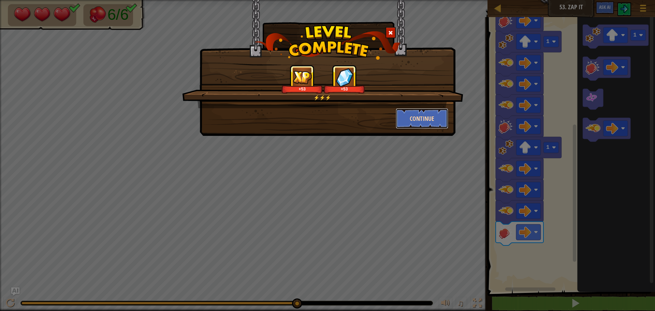
click at [434, 119] on button "Continue" at bounding box center [422, 118] width 53 height 20
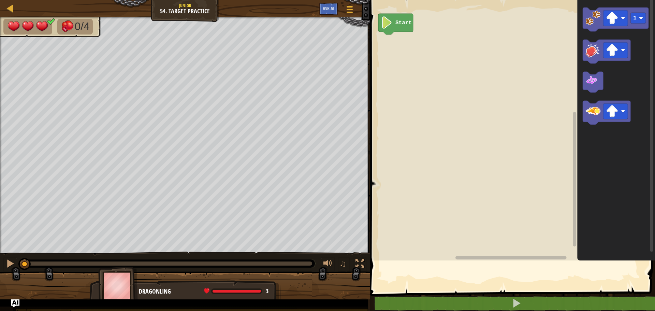
click at [337, 147] on div "Map Junior 54. Target Practice Game Menu Ask AI 1 ההההההההההההההההההההההההההההה…" at bounding box center [327, 155] width 655 height 311
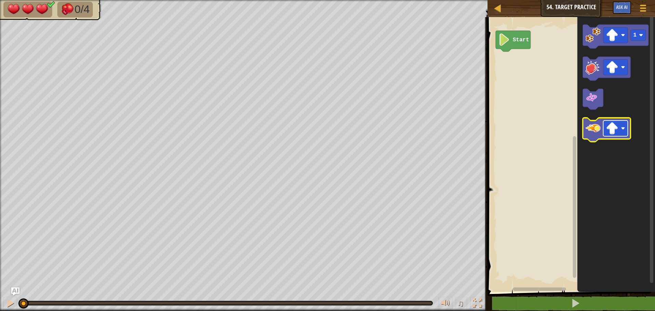
click at [620, 125] on rect "Blockly Workspace" at bounding box center [615, 128] width 25 height 16
